Goal: Entertainment & Leisure: Consume media (video, audio)

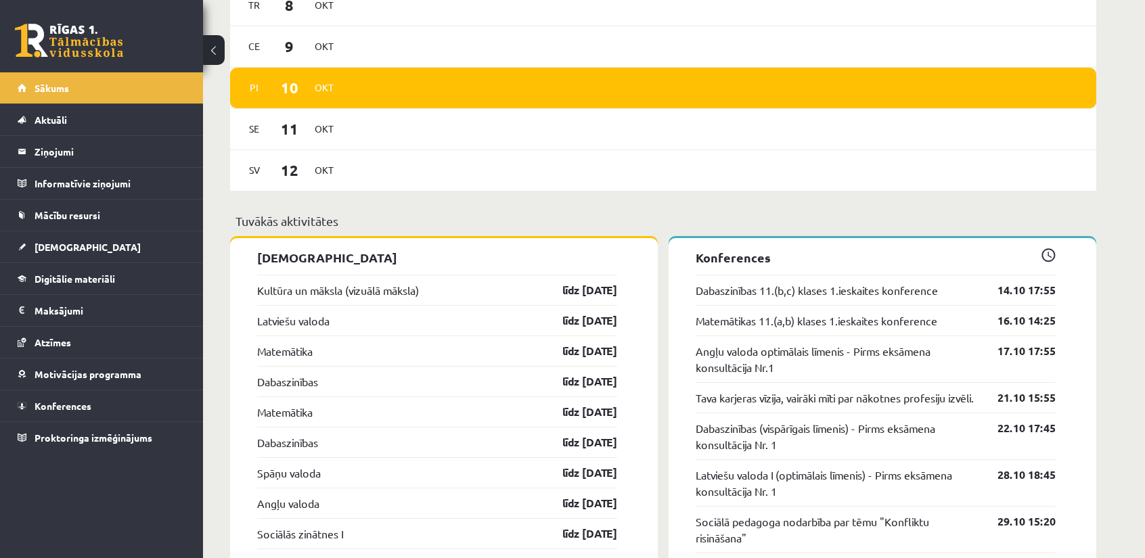
scroll to position [1015, 0]
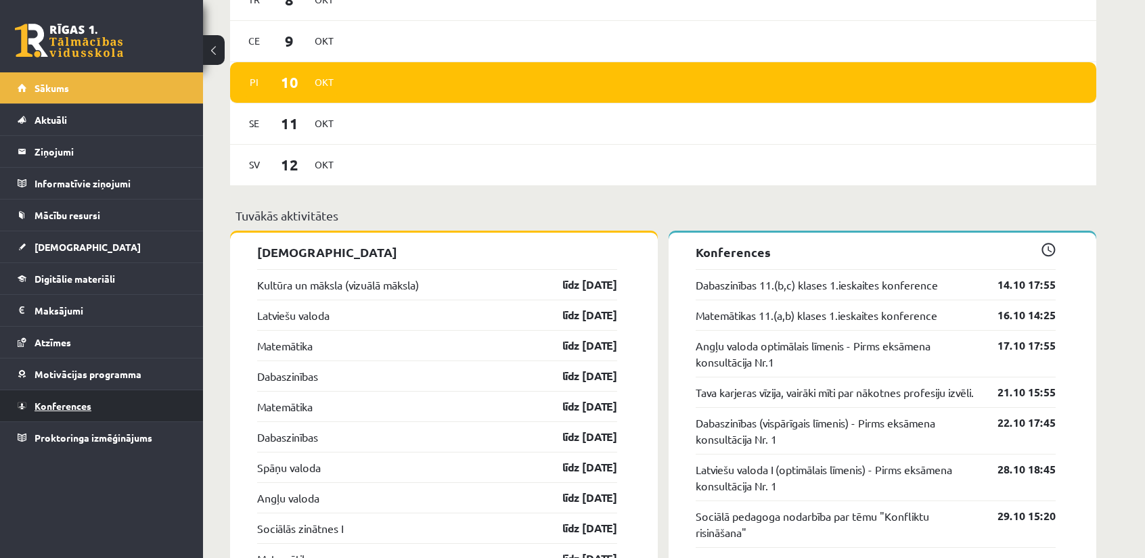
click at [92, 391] on link "Konferences" at bounding box center [102, 405] width 168 height 31
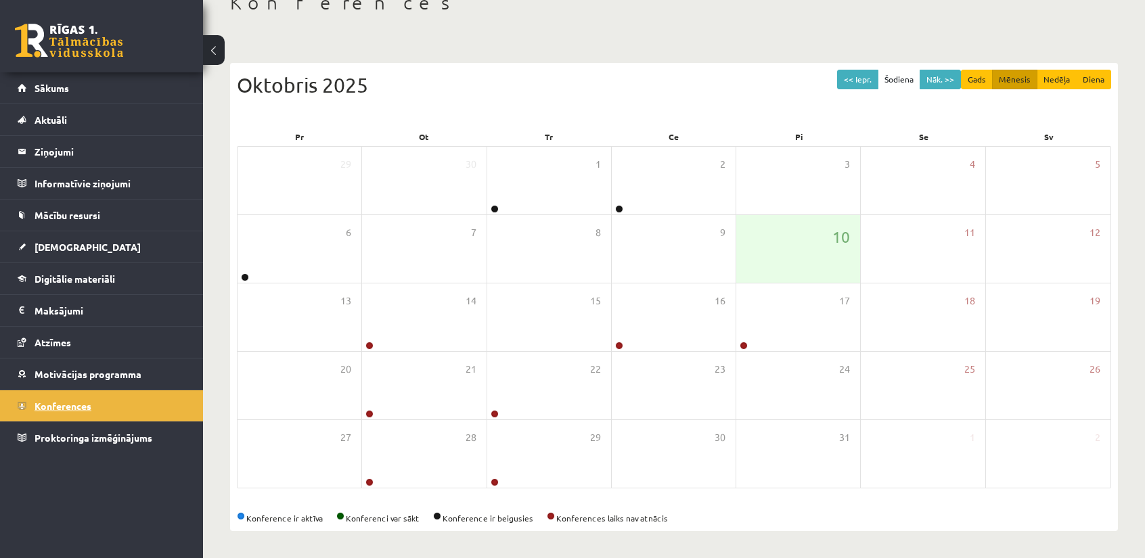
scroll to position [87, 0]
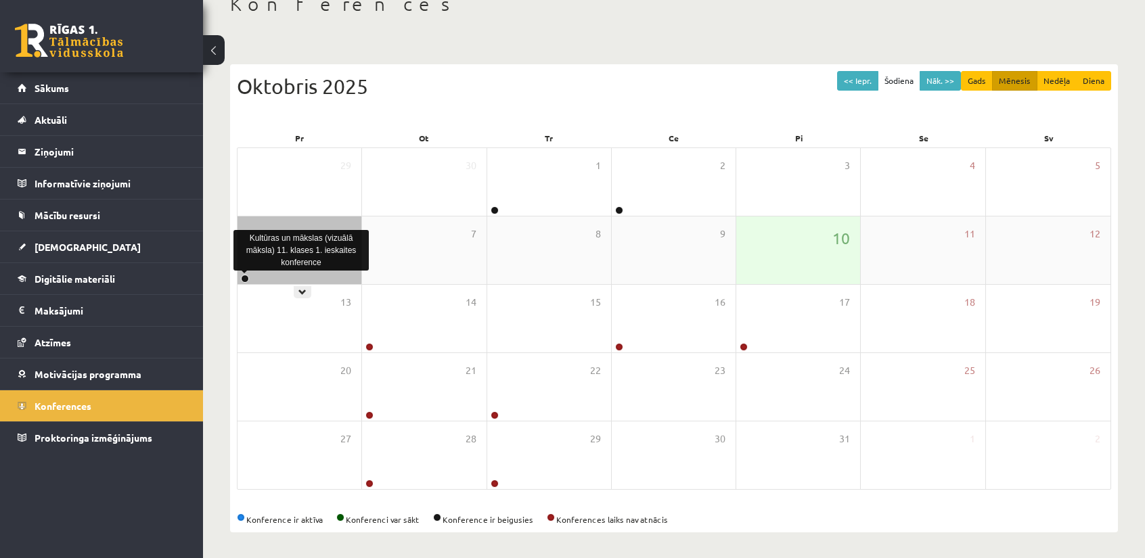
click at [244, 277] on link at bounding box center [245, 279] width 8 height 8
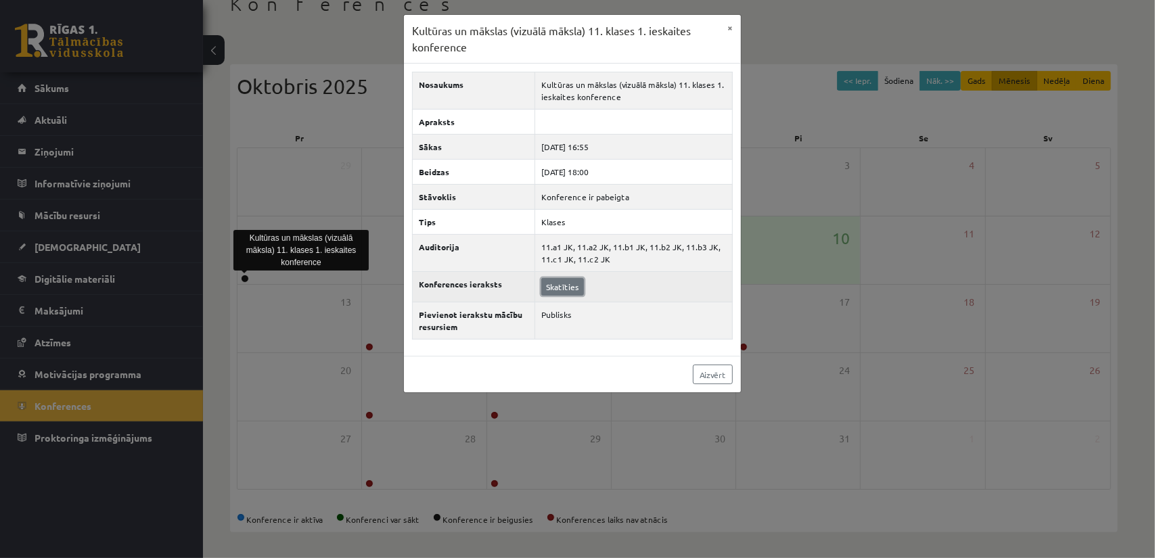
click at [570, 285] on link "Skatīties" at bounding box center [562, 287] width 43 height 18
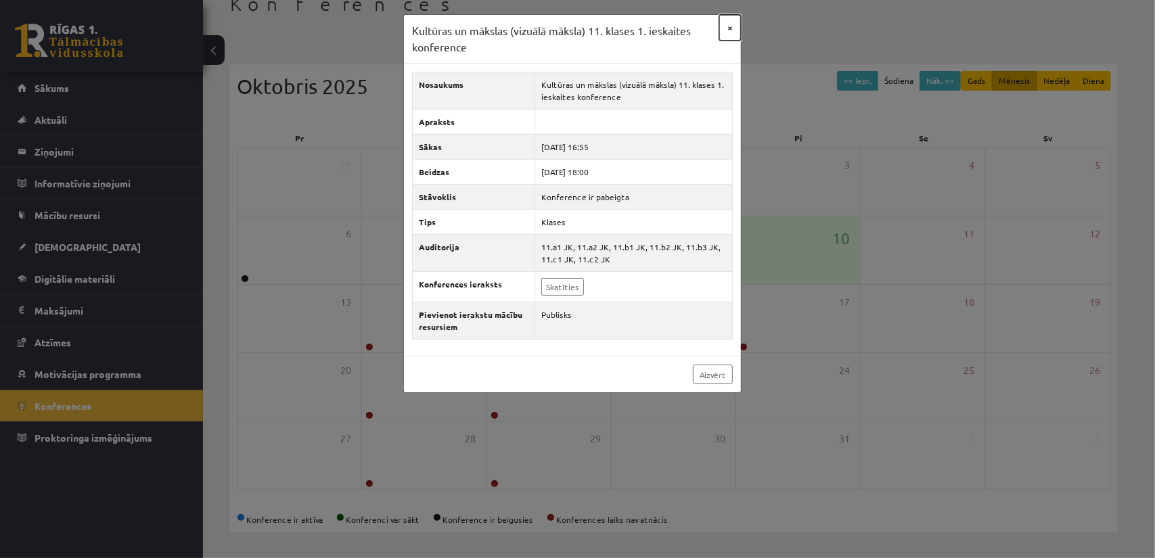
click at [728, 26] on button "×" at bounding box center [730, 28] width 22 height 26
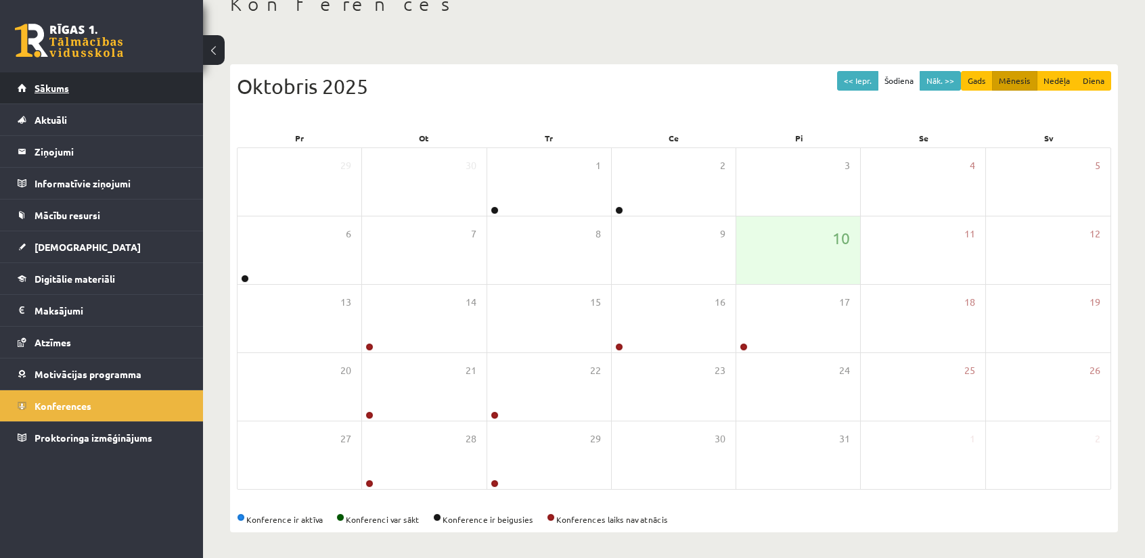
click at [89, 81] on link "Sākums" at bounding box center [102, 87] width 168 height 31
